Goal: Task Accomplishment & Management: Use online tool/utility

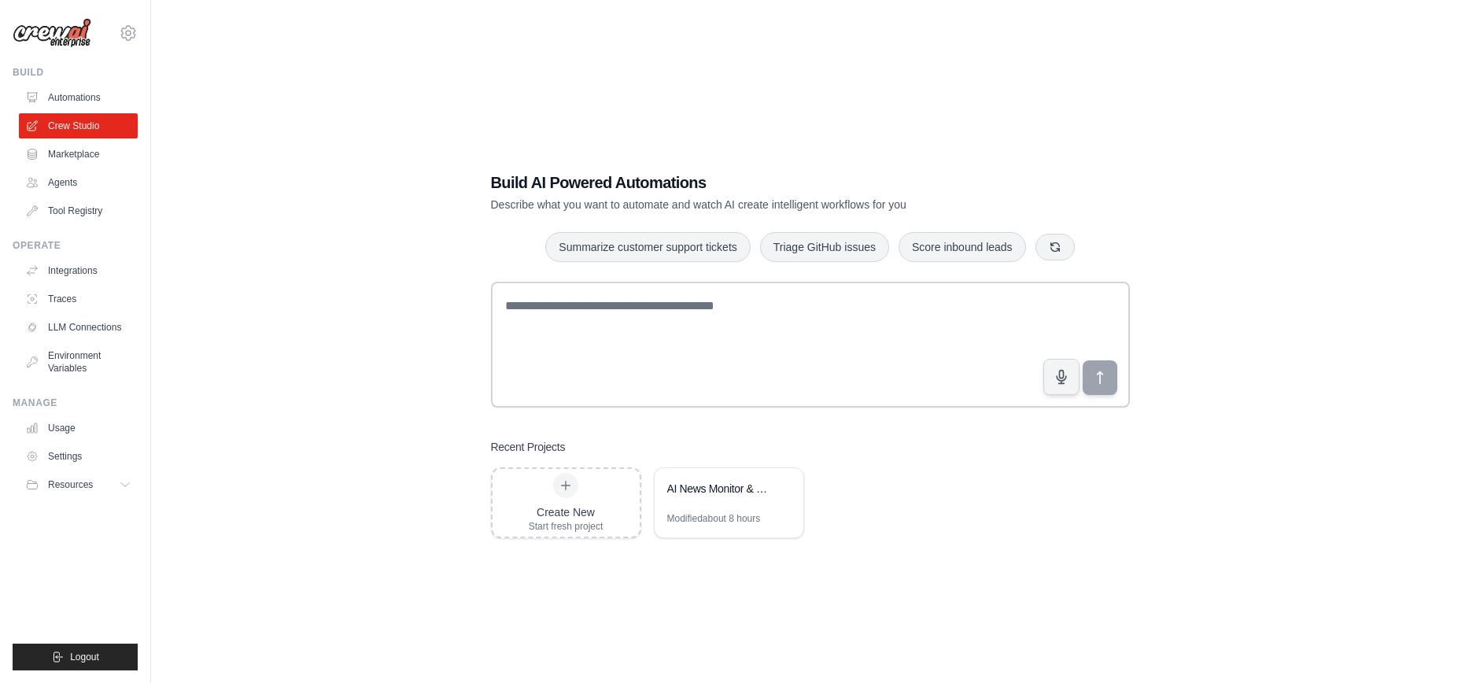
scroll to position [3, 0]
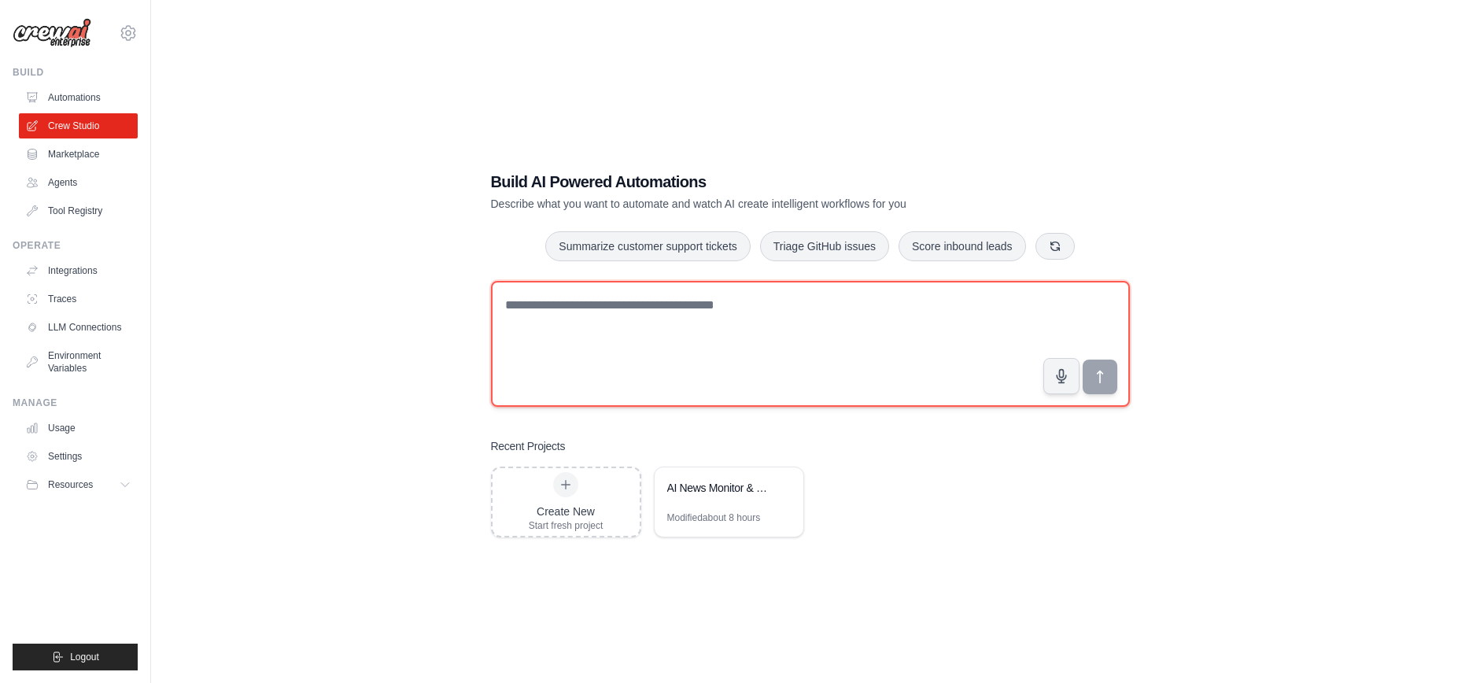
click at [872, 292] on textarea at bounding box center [810, 344] width 639 height 126
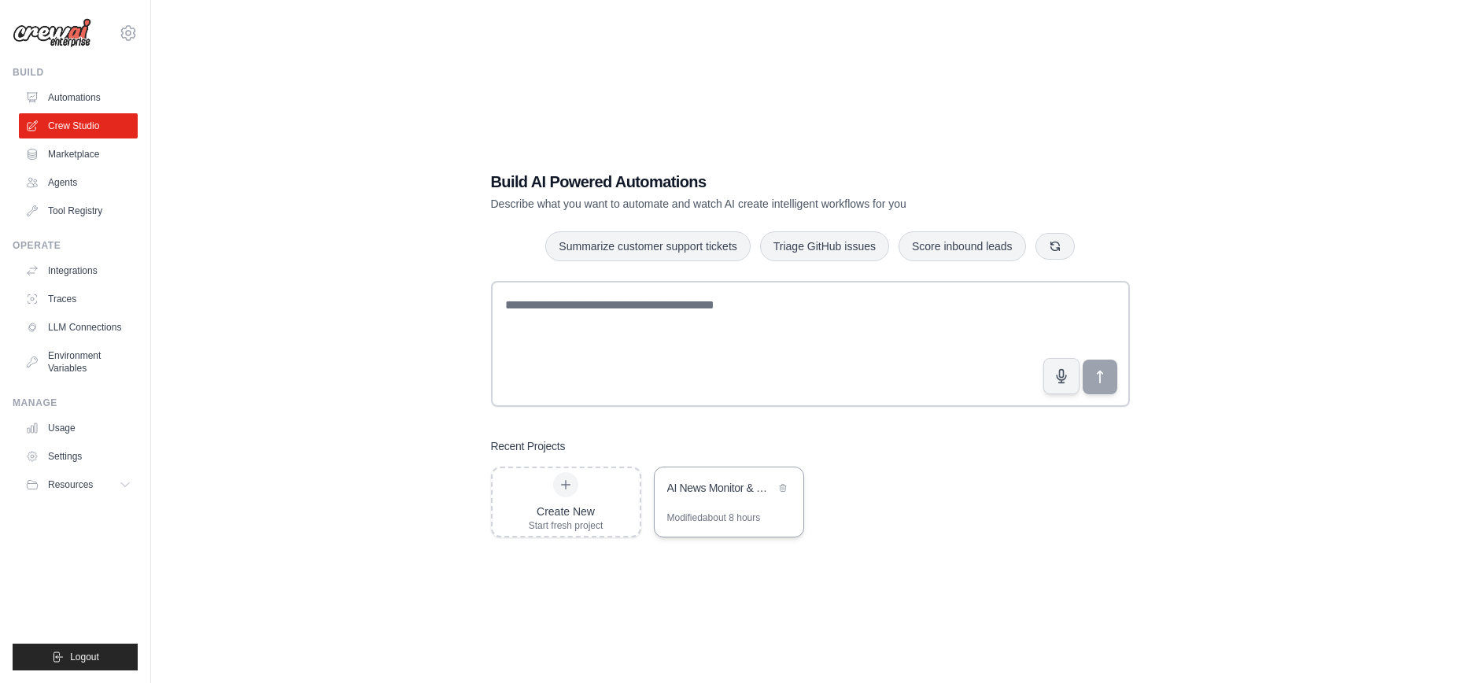
click at [741, 524] on div "Modified about 8 hours" at bounding box center [728, 523] width 149 height 25
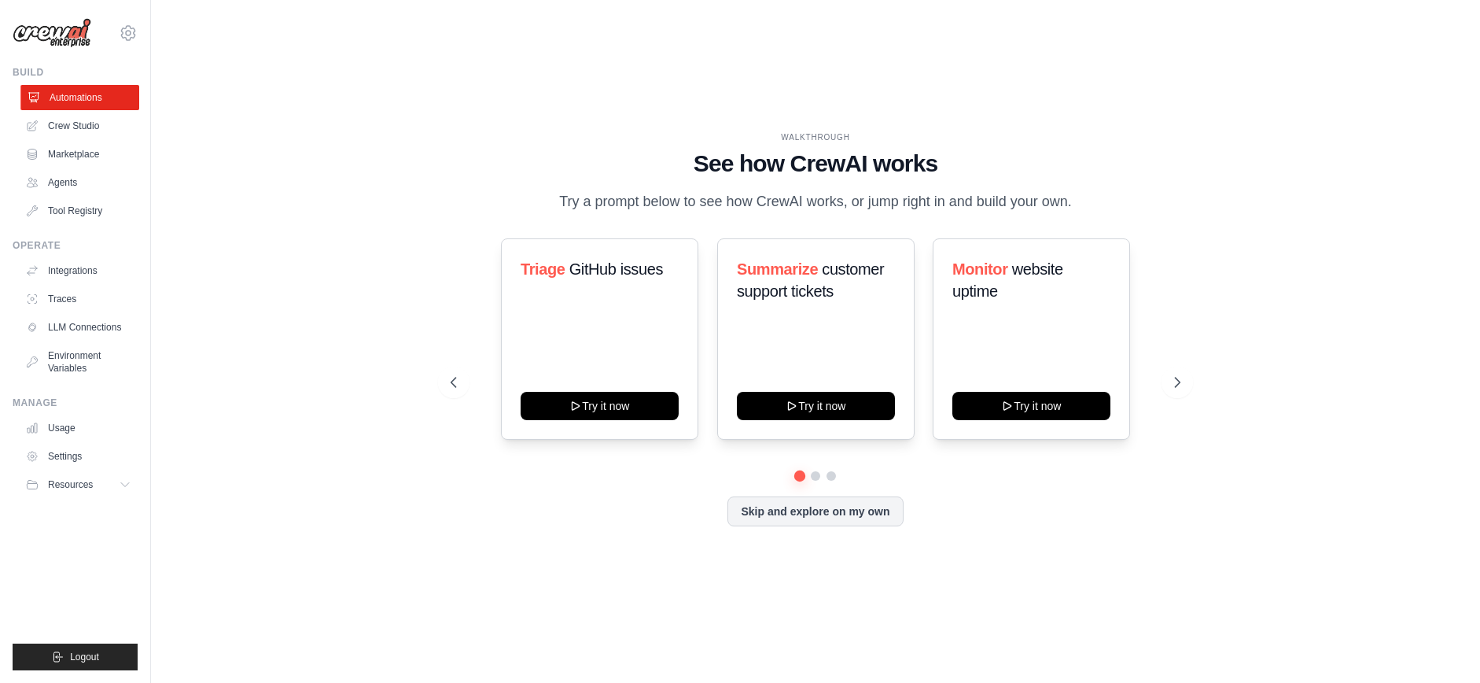
click at [123, 87] on link "Automations" at bounding box center [79, 97] width 119 height 25
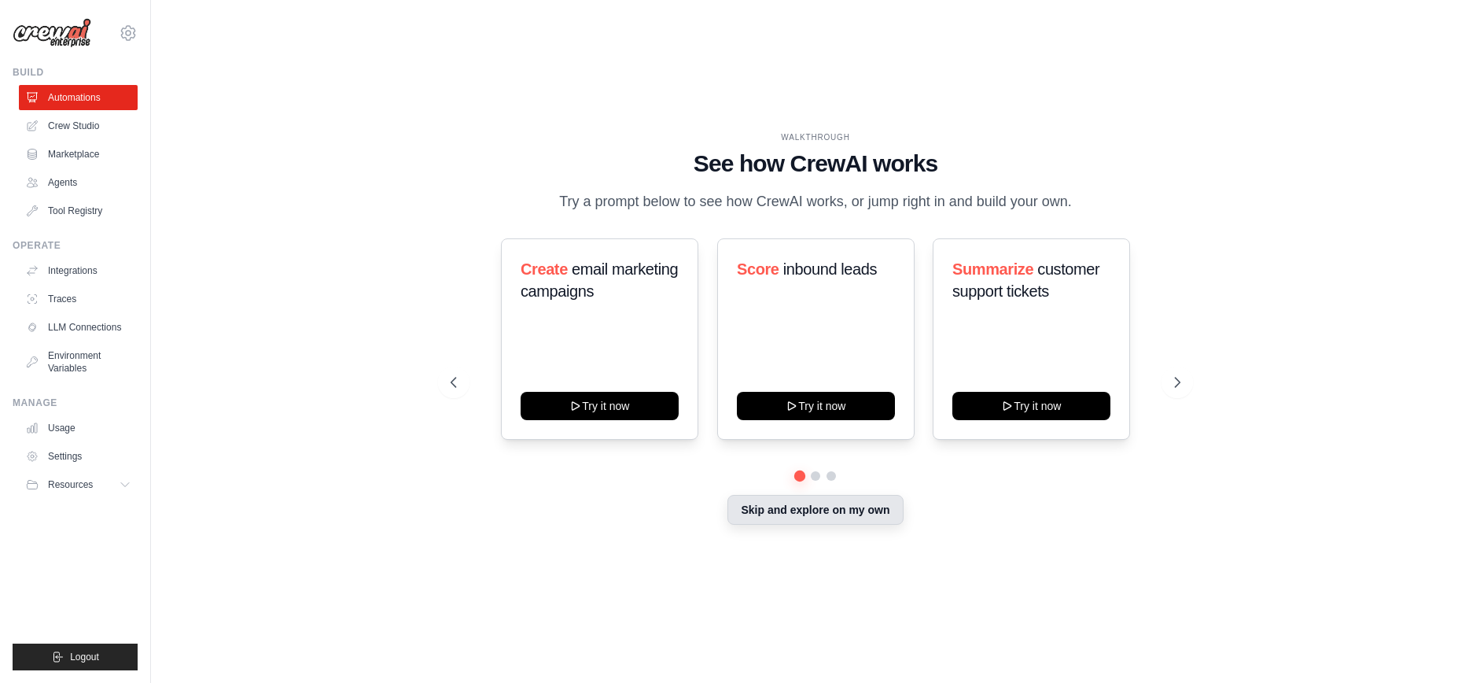
click at [835, 511] on button "Skip and explore on my own" at bounding box center [815, 510] width 175 height 30
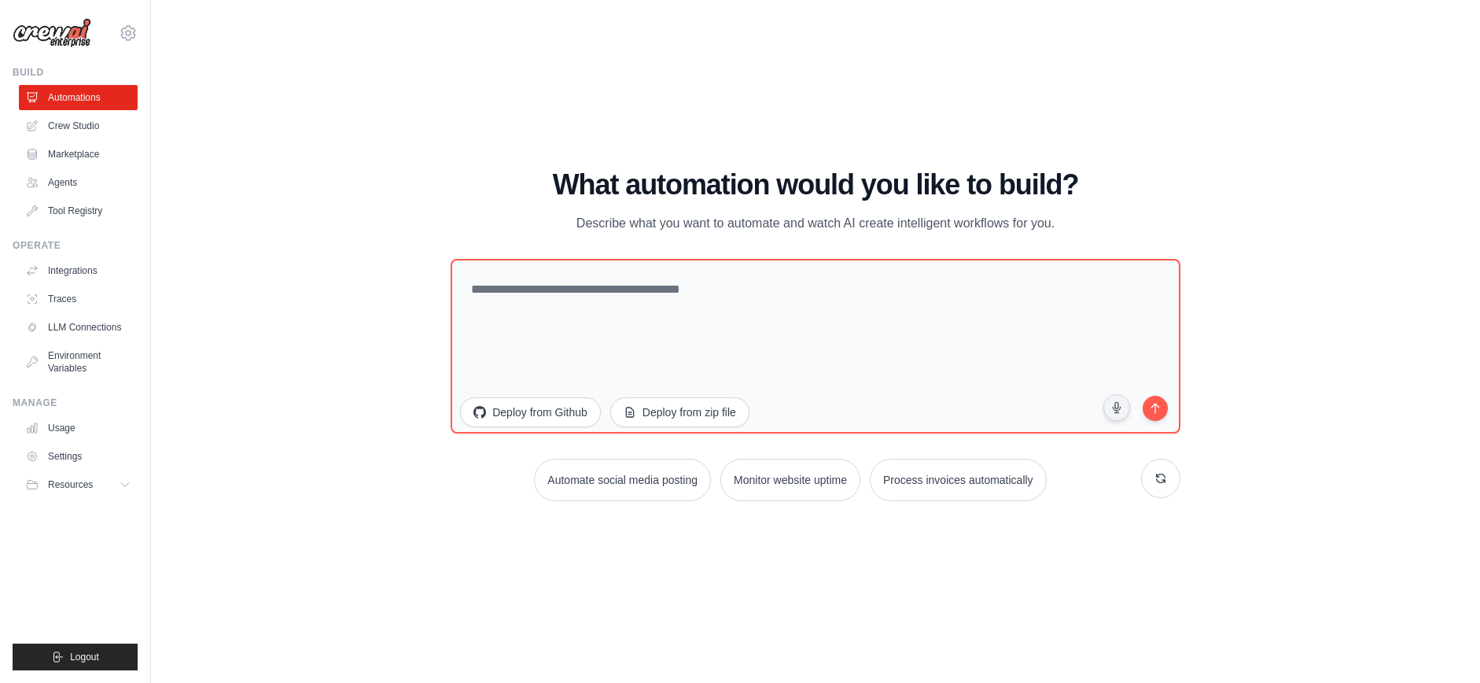
click at [414, 311] on div "WALKTHROUGH See how CrewAI works Try a prompt below to see how CrewAI works, or…" at bounding box center [815, 341] width 1279 height 651
click at [797, 599] on div "WALKTHROUGH See how CrewAI works Try a prompt below to see how CrewAI works, or…" at bounding box center [815, 341] width 1279 height 651
click at [82, 478] on span "Resources" at bounding box center [72, 484] width 45 height 13
click at [87, 518] on link "Documentation" at bounding box center [84, 511] width 109 height 22
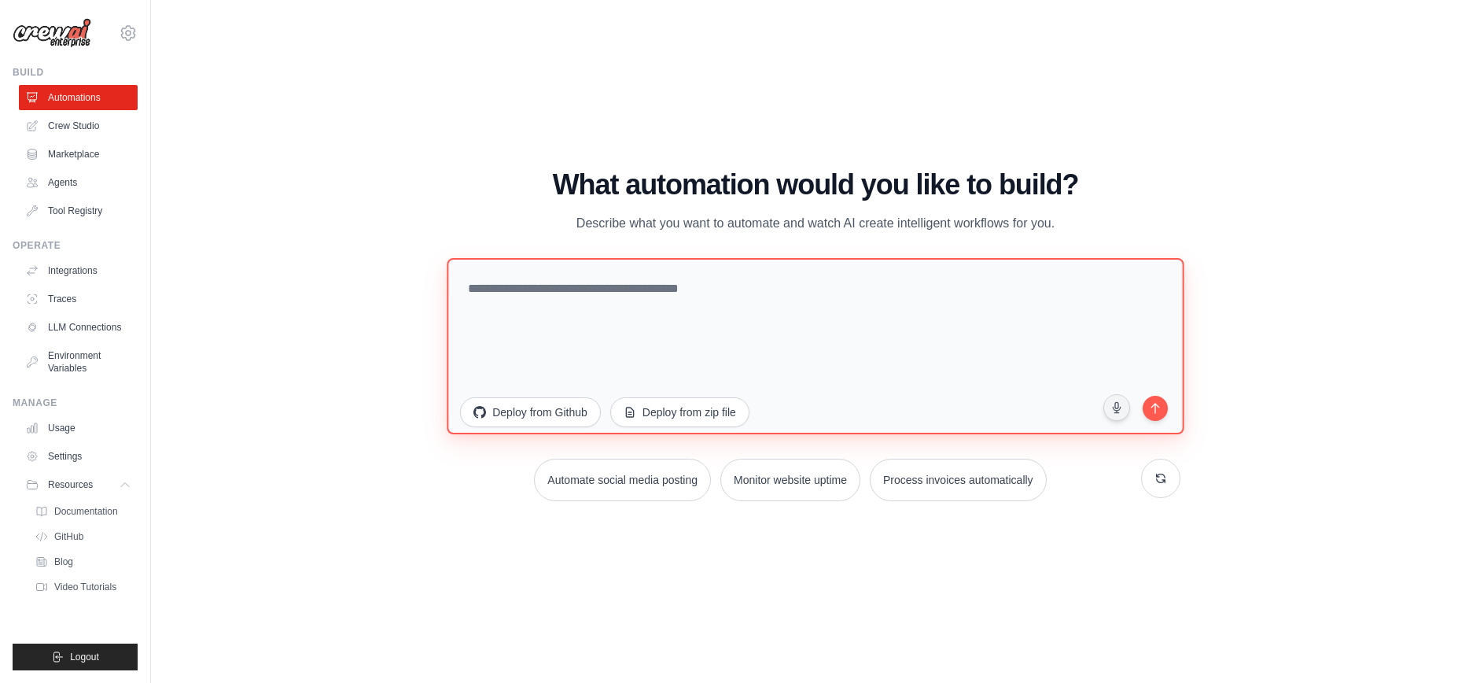
click at [554, 293] on textarea at bounding box center [816, 346] width 737 height 176
type textarea "**********"
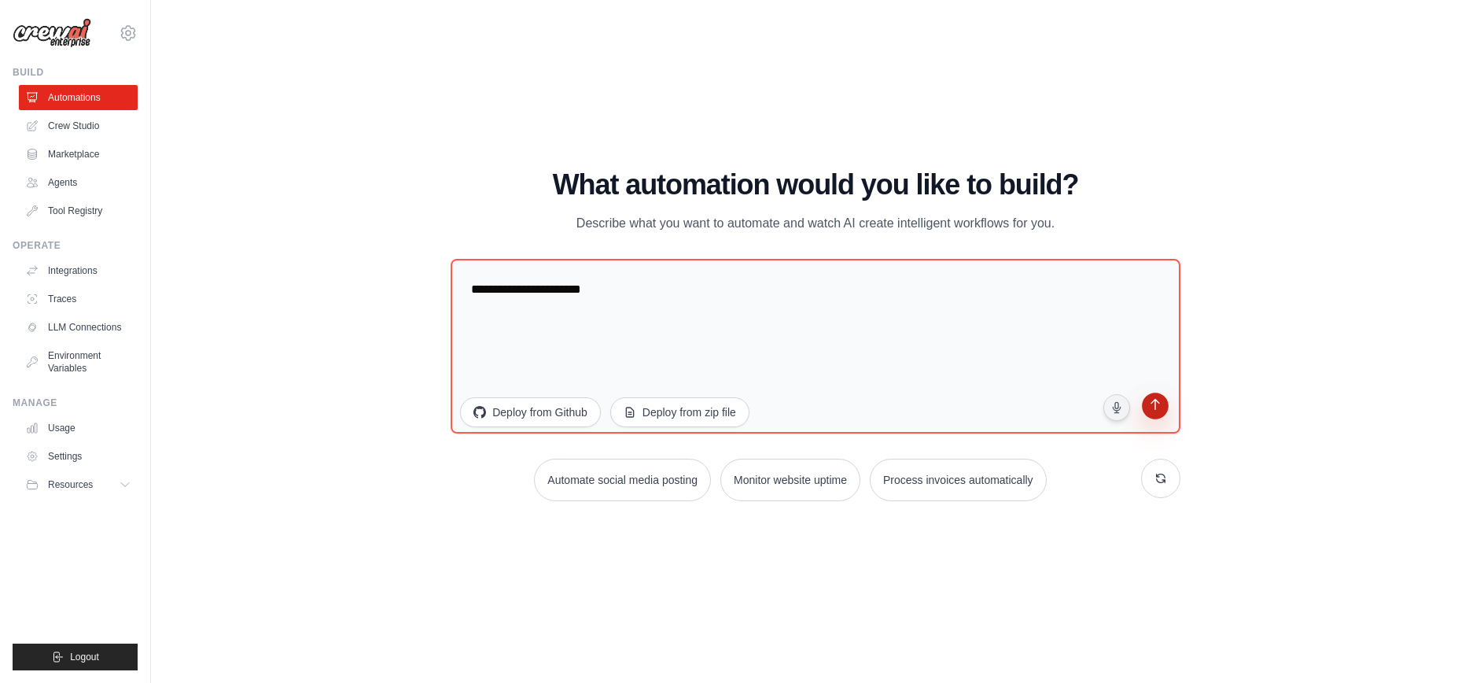
click at [1163, 407] on icon "submit" at bounding box center [1155, 406] width 15 height 15
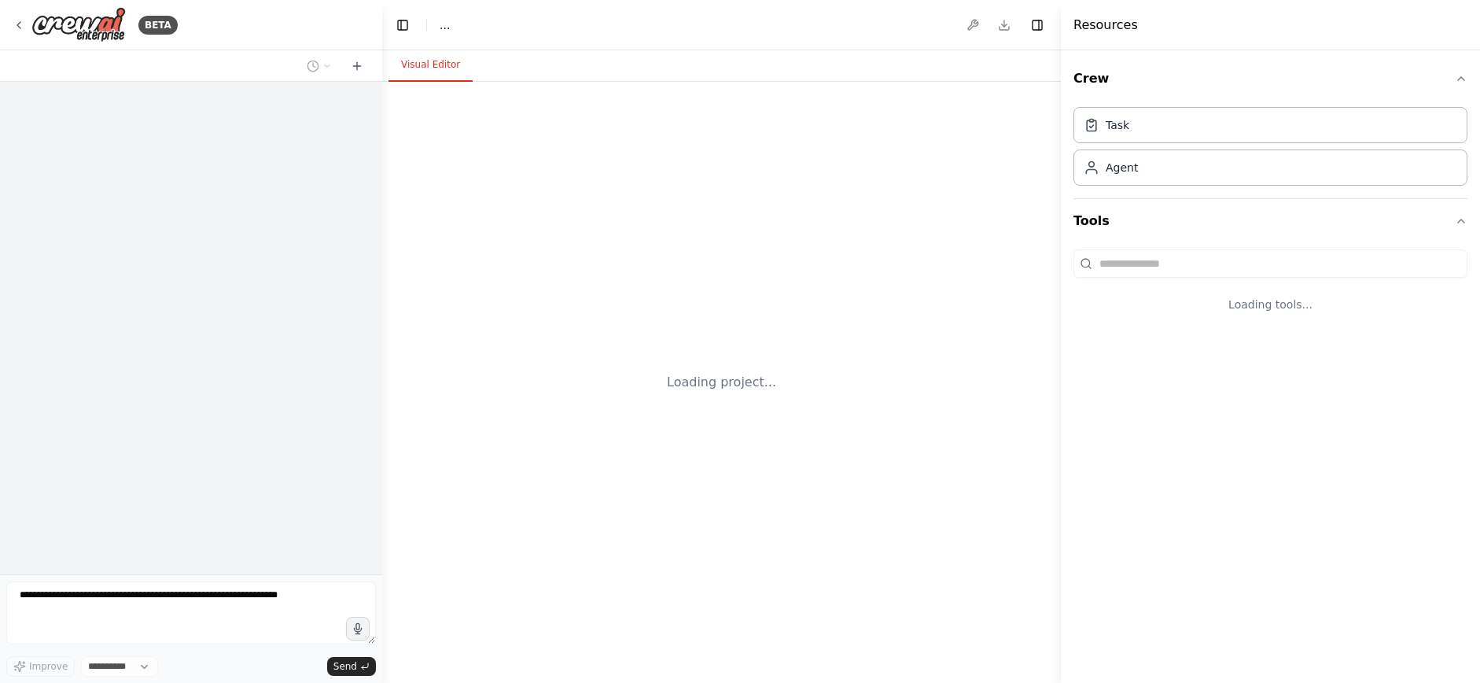
select select "****"
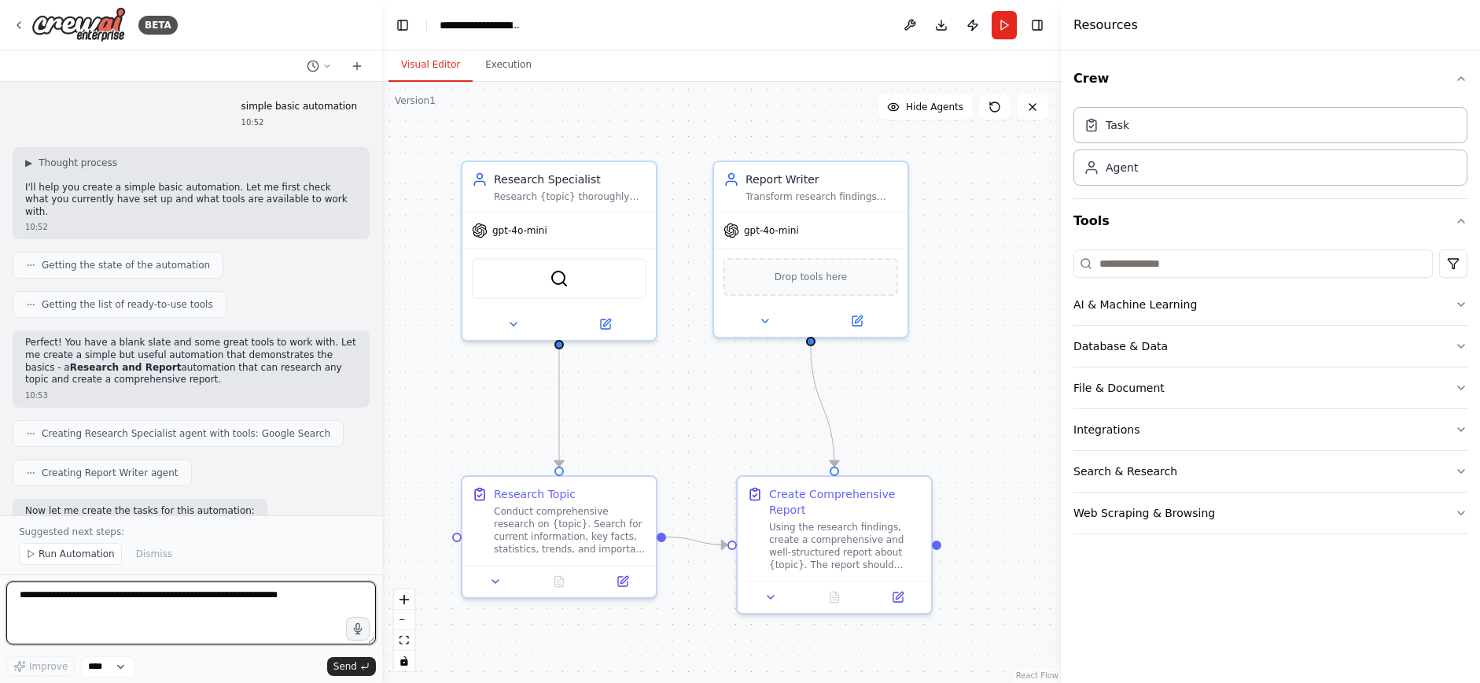
scroll to position [645, 0]
